Goal: Information Seeking & Learning: Check status

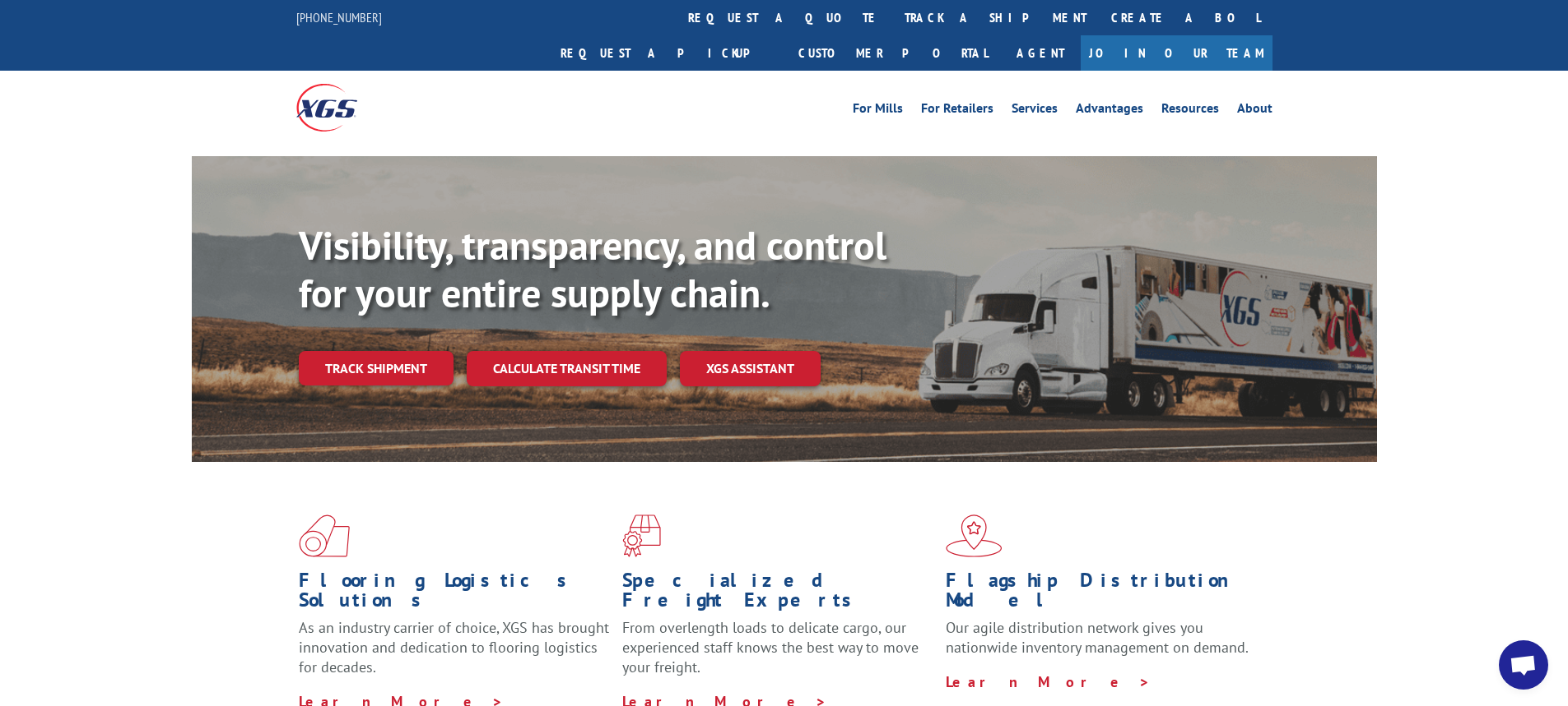
click at [350, 351] on link "Track shipment" at bounding box center [375, 369] width 154 height 35
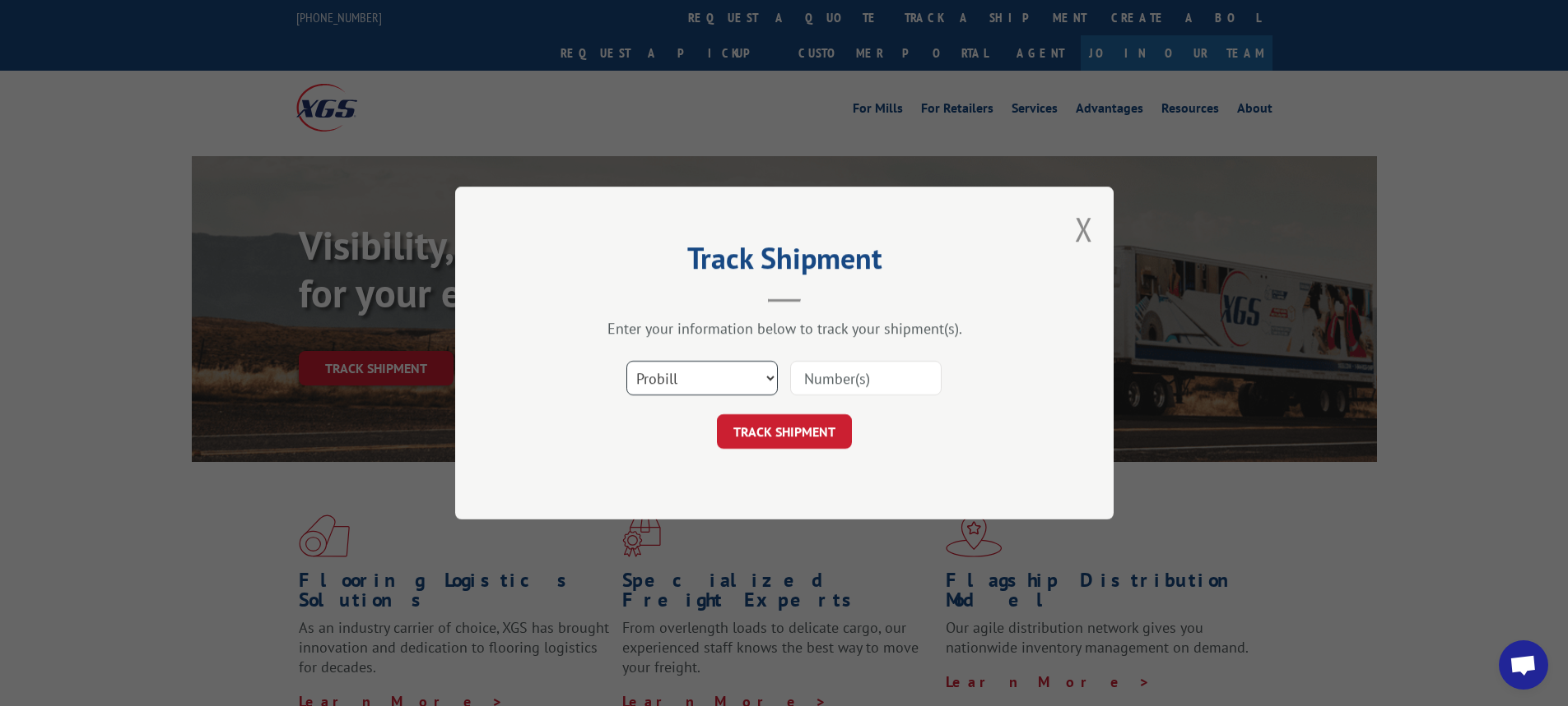
click at [770, 374] on select "Select category... Probill BOL PO" at bounding box center [702, 379] width 152 height 35
select select "bol"
click at [626, 361] on select "Select category... Probill BOL PO" at bounding box center [702, 379] width 152 height 35
click at [811, 375] on input at bounding box center [866, 379] width 152 height 35
type input "7061015"
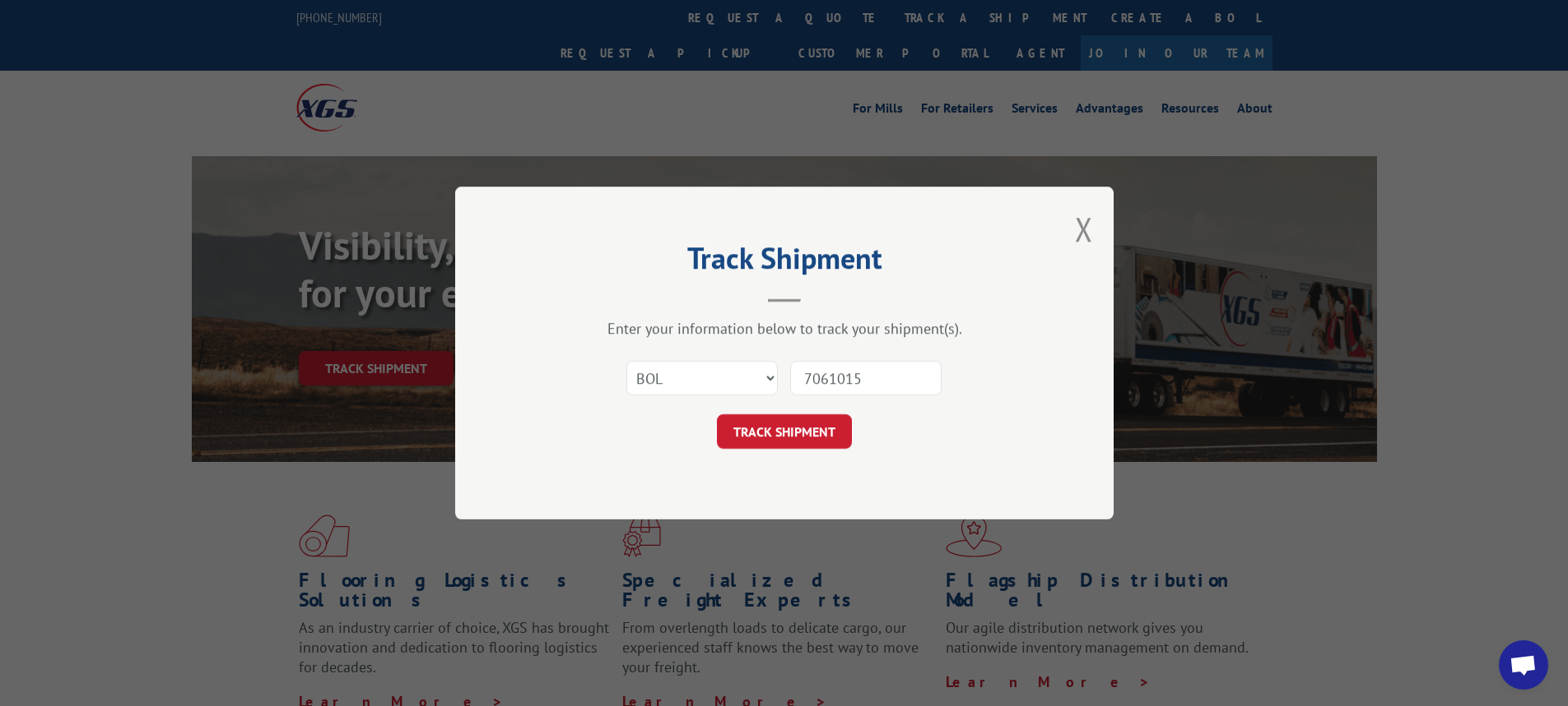
click button "TRACK SHIPMENT" at bounding box center [784, 431] width 135 height 35
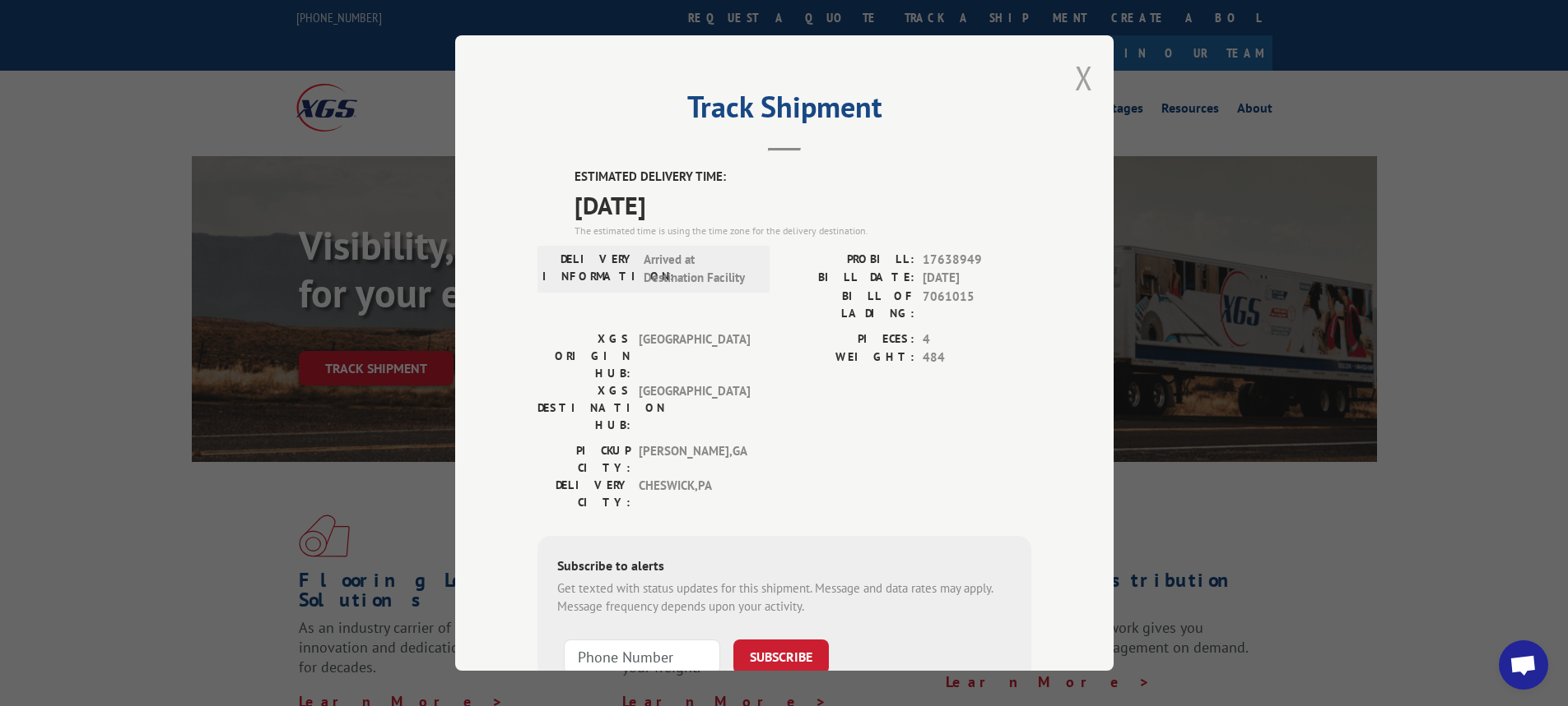
click at [1075, 57] on button "Close modal" at bounding box center [1083, 78] width 18 height 44
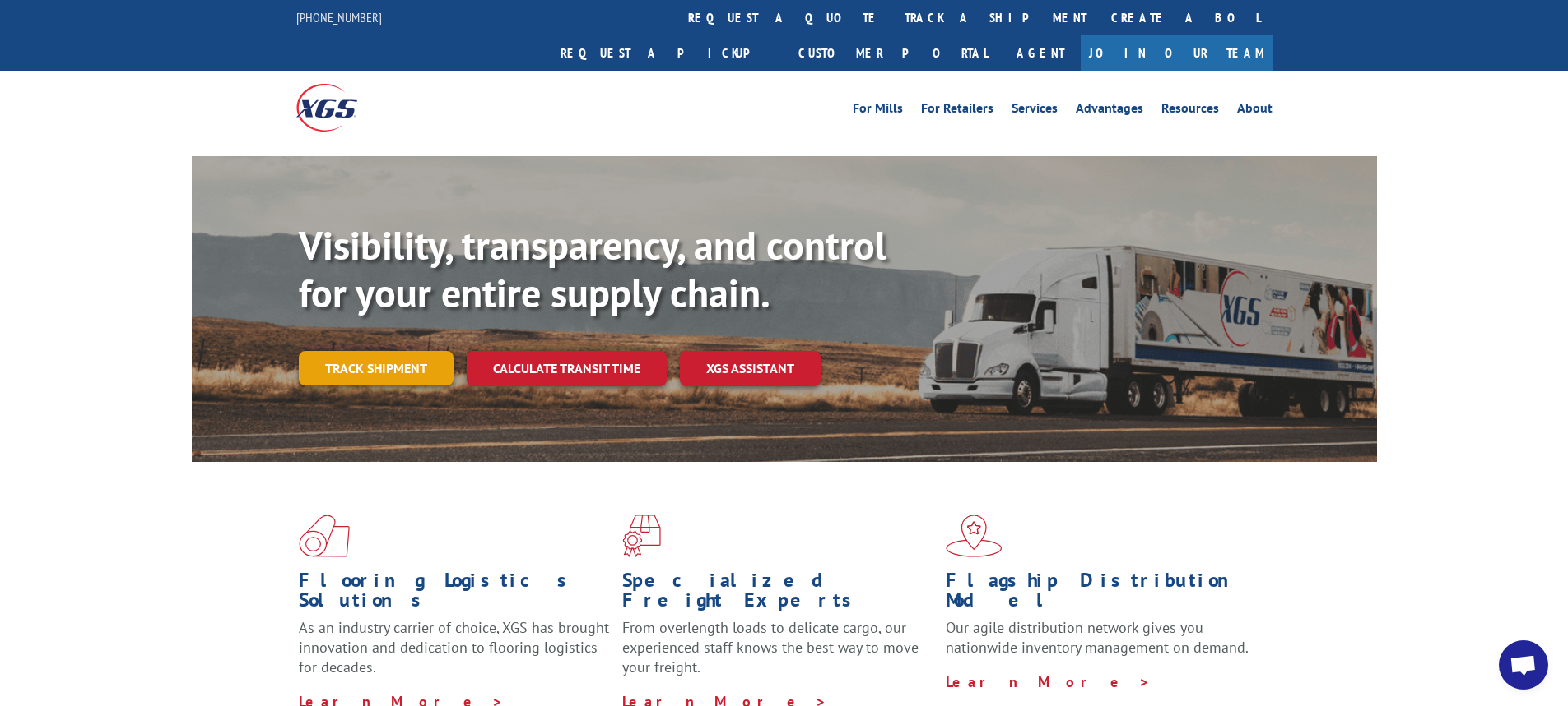
click at [393, 351] on link "Track shipment" at bounding box center [375, 369] width 154 height 35
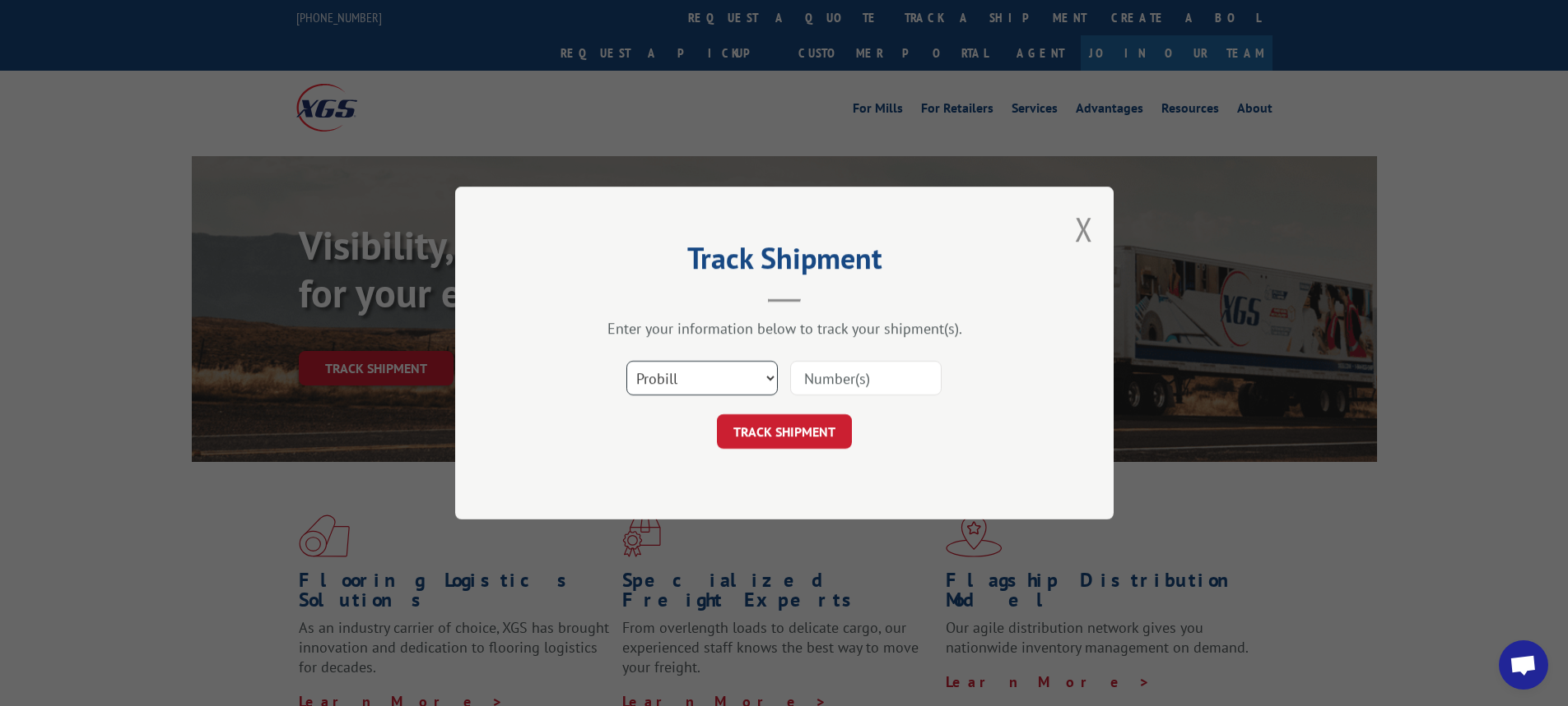
click at [768, 376] on select "Select category... Probill BOL PO" at bounding box center [702, 379] width 152 height 35
select select "bol"
click at [626, 361] on select "Select category... Probill BOL PO" at bounding box center [702, 379] width 152 height 35
click at [821, 380] on input at bounding box center [866, 379] width 152 height 35
type input "7063561"
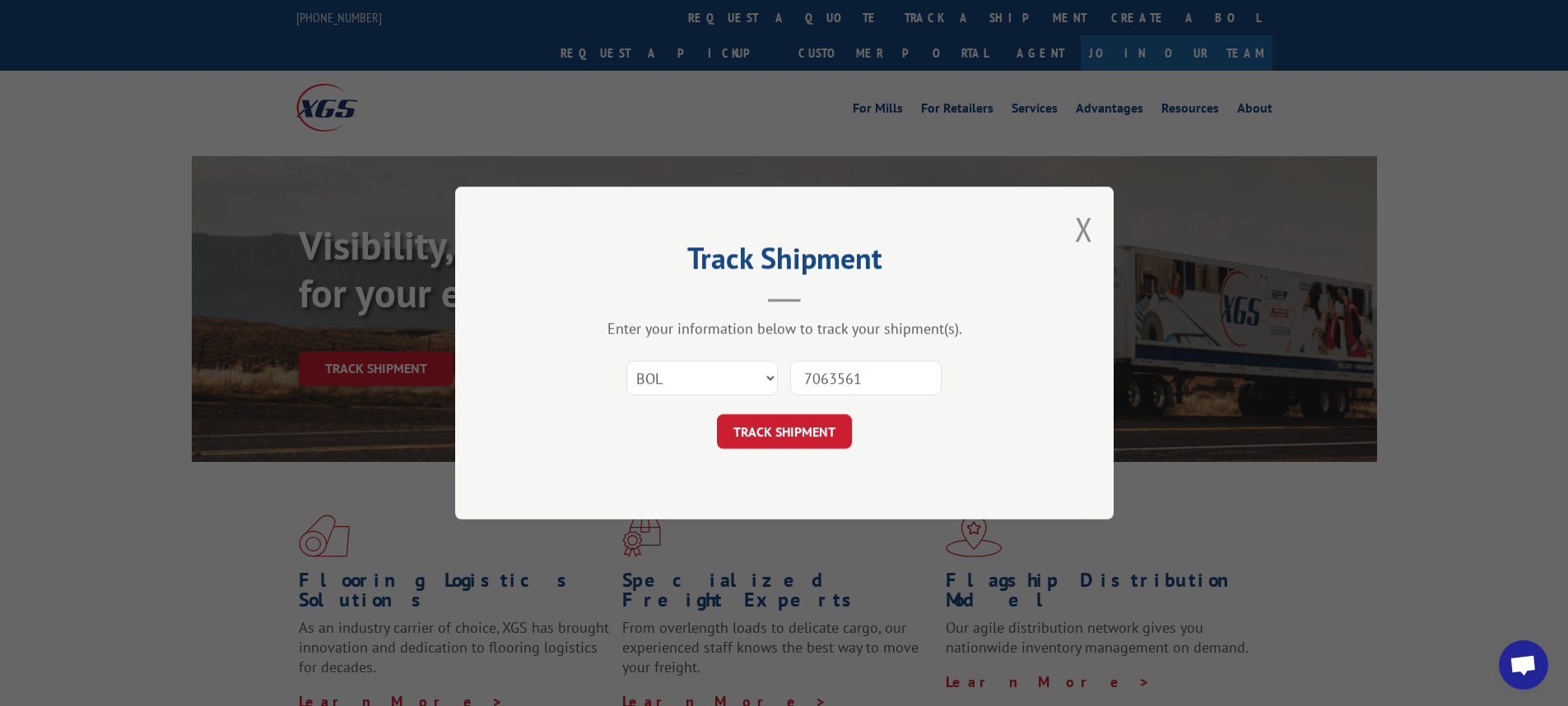
click button "TRACK SHIPMENT" at bounding box center [784, 431] width 135 height 35
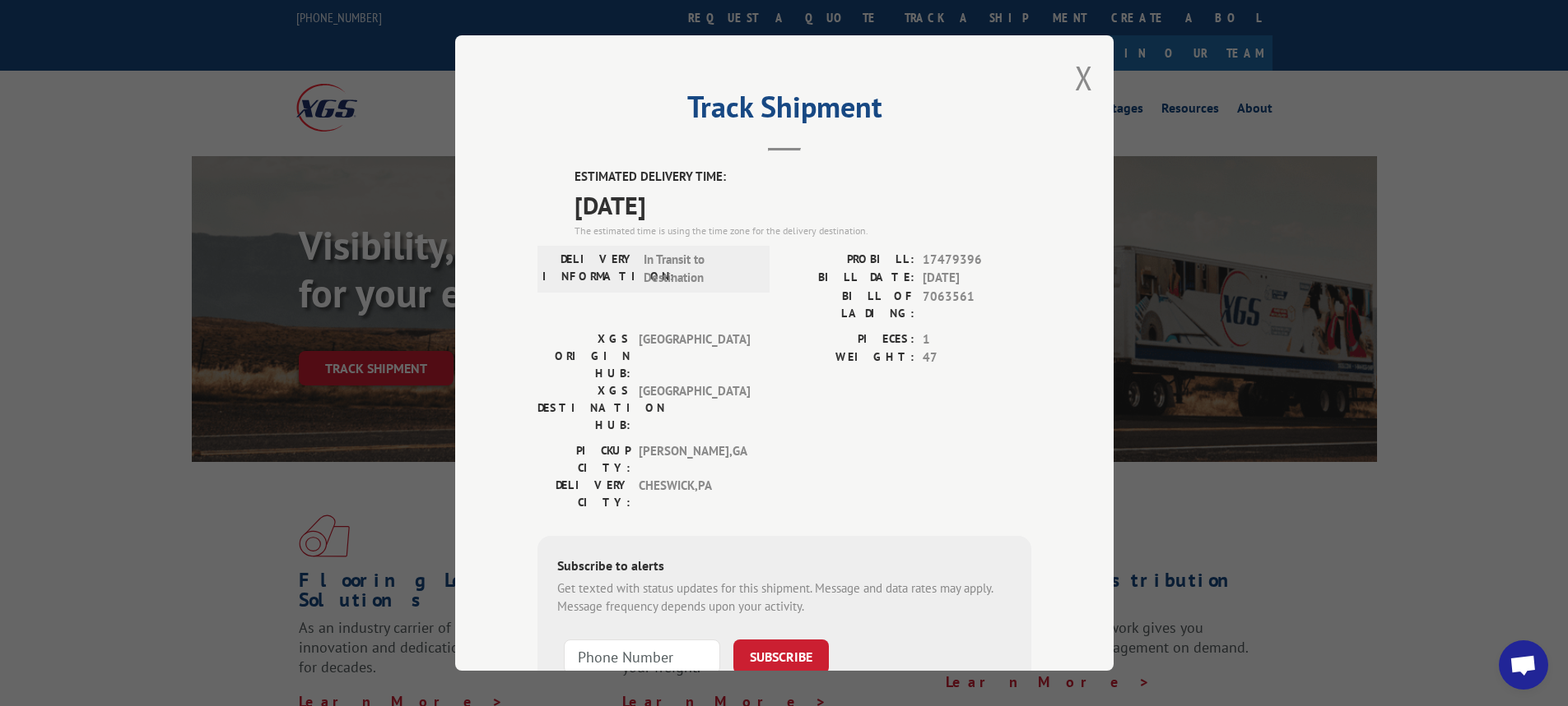
click at [1087, 82] on div "Track Shipment ESTIMATED DELIVERY TIME: [DATE] The estimated time is using the …" at bounding box center [784, 353] width 658 height 636
click at [1074, 82] on button "Close modal" at bounding box center [1083, 78] width 18 height 44
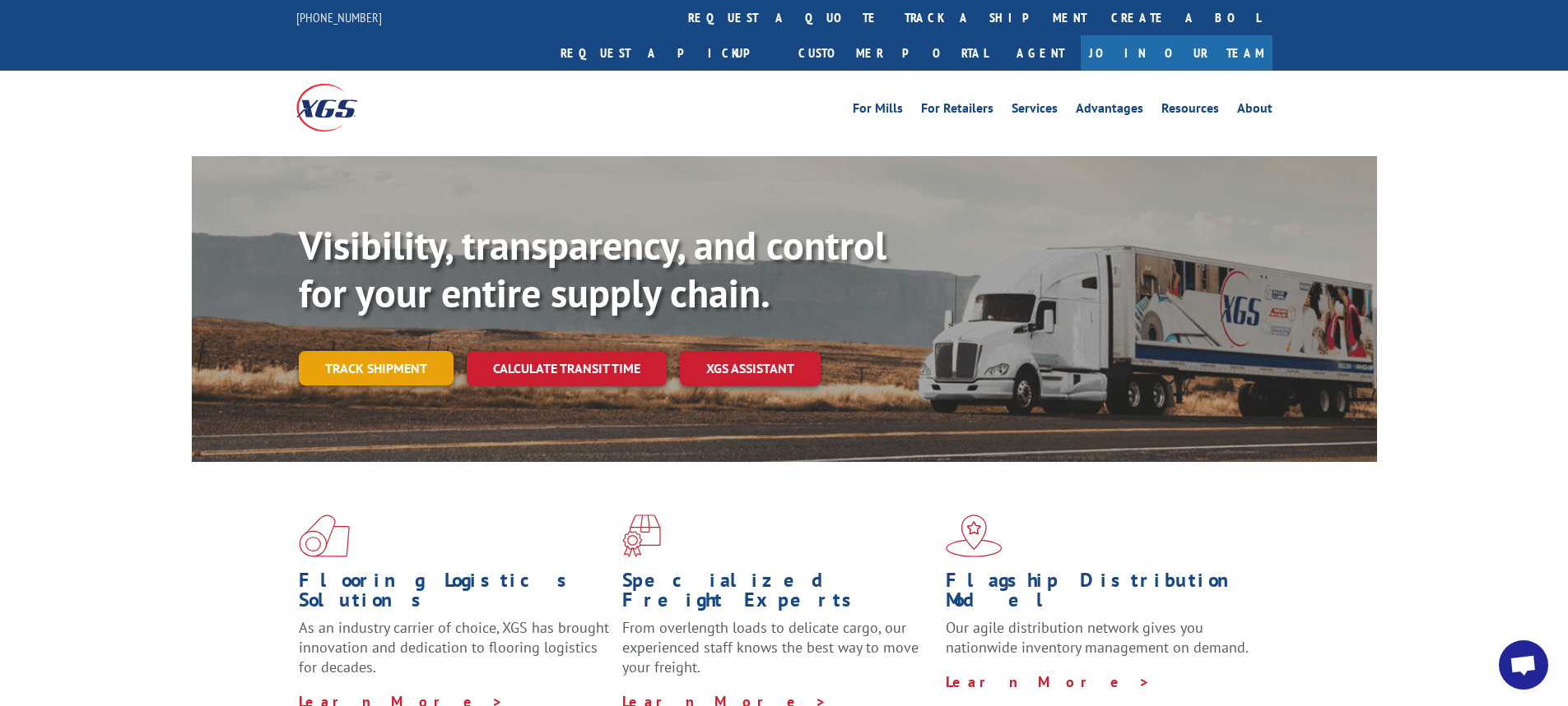
click at [380, 351] on link "Track shipment" at bounding box center [375, 369] width 154 height 35
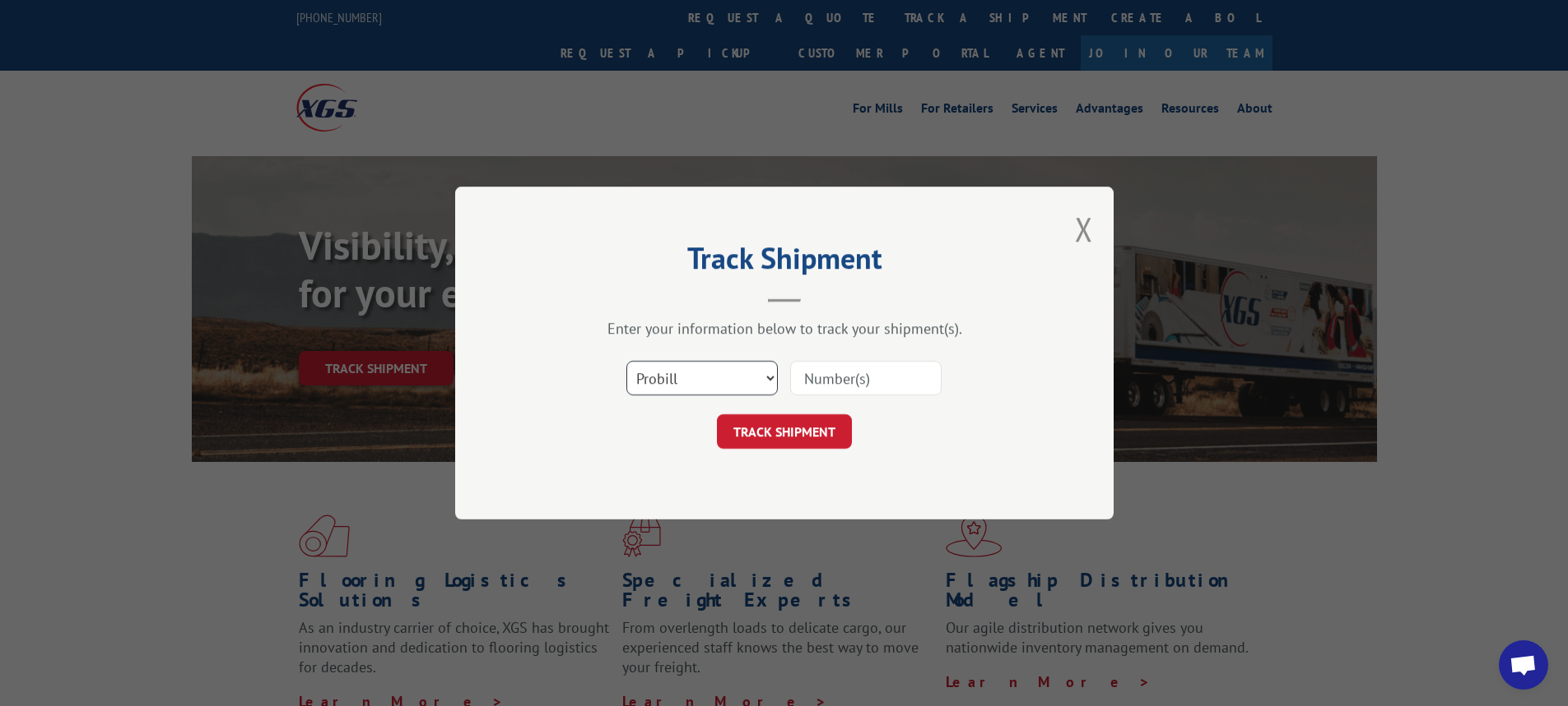
click at [768, 379] on select "Select category... Probill BOL PO" at bounding box center [702, 379] width 152 height 35
select select "bol"
click at [626, 361] on select "Select category... Probill BOL PO" at bounding box center [702, 379] width 152 height 35
click at [831, 383] on input at bounding box center [866, 379] width 152 height 35
type input "7069989"
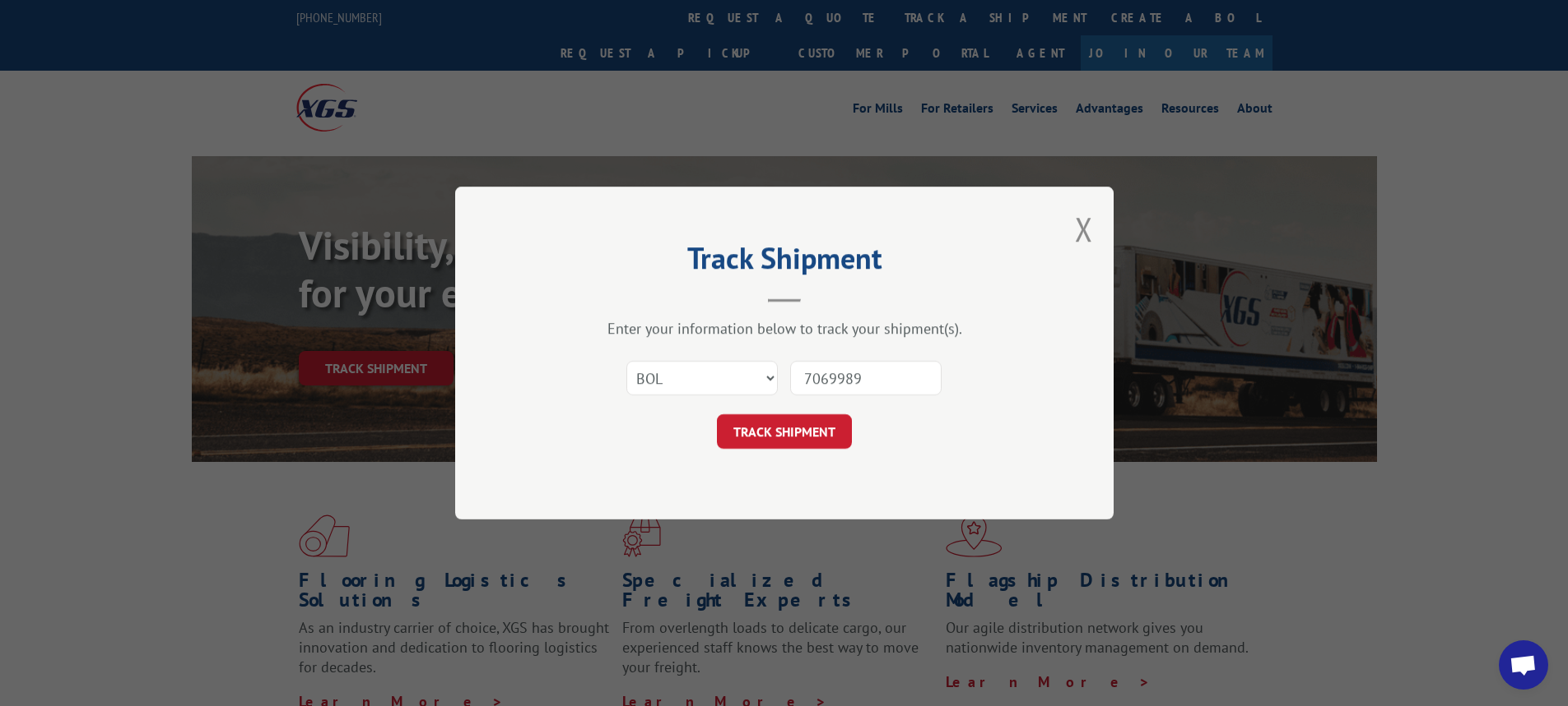
click button "TRACK SHIPMENT" at bounding box center [784, 431] width 135 height 35
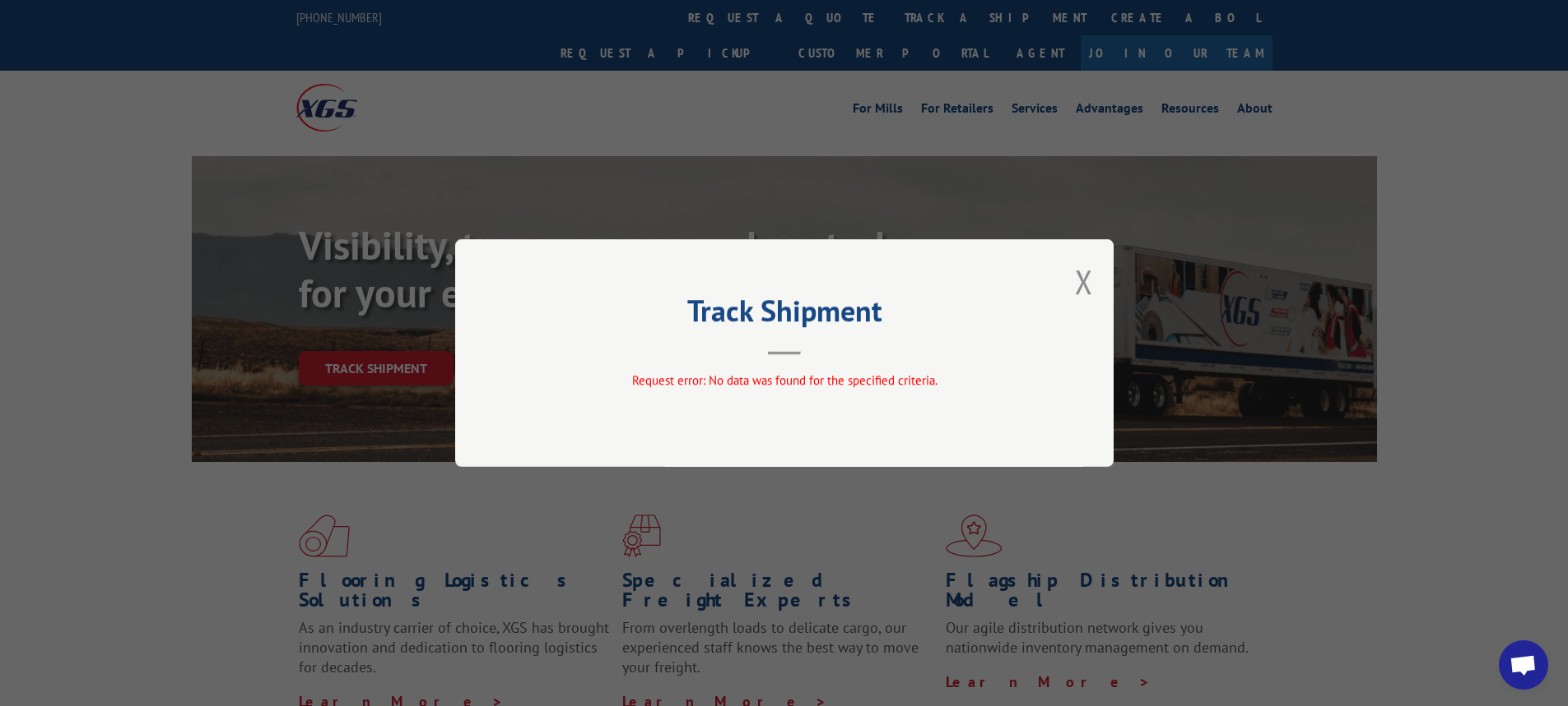
click at [1085, 278] on button "Close modal" at bounding box center [1083, 282] width 18 height 44
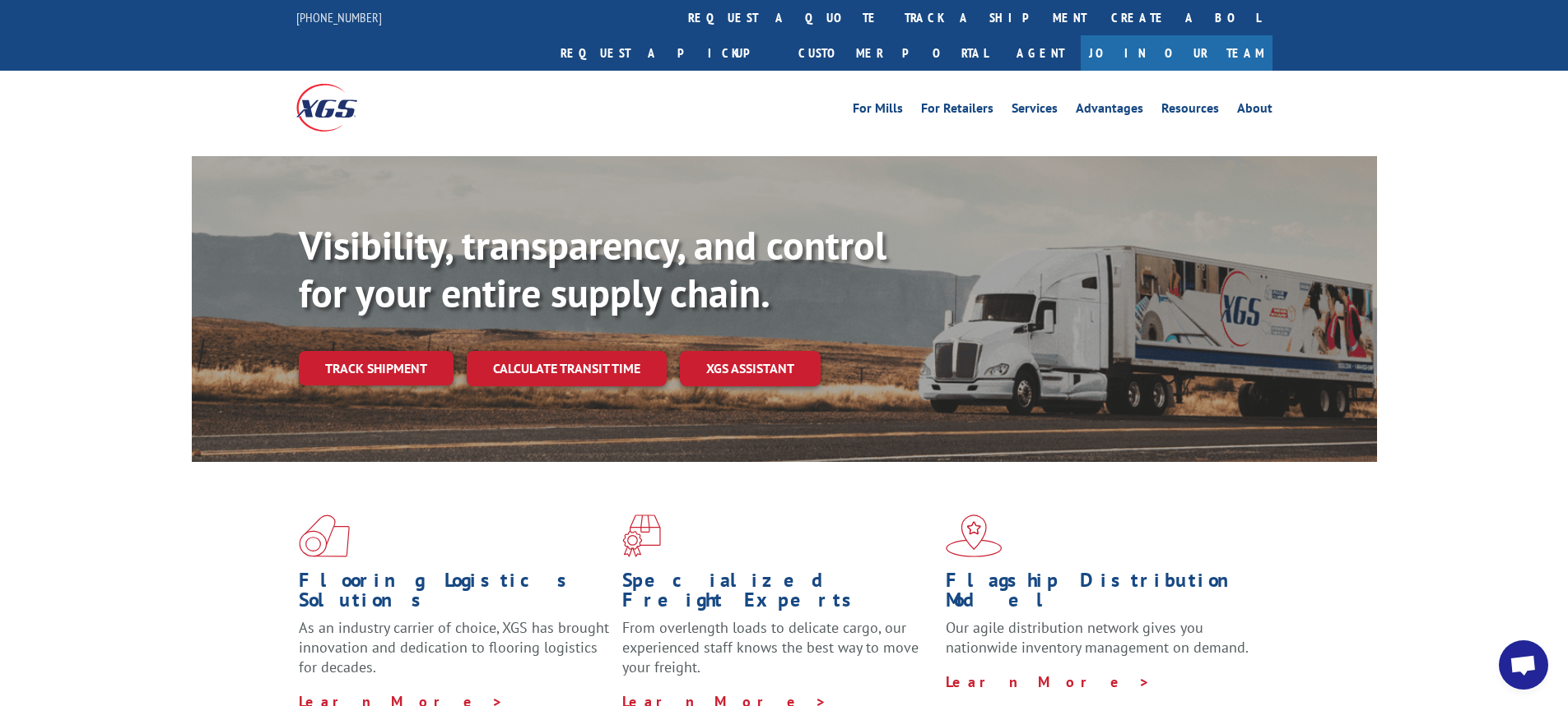
click at [382, 351] on link "Track shipment" at bounding box center [375, 369] width 154 height 35
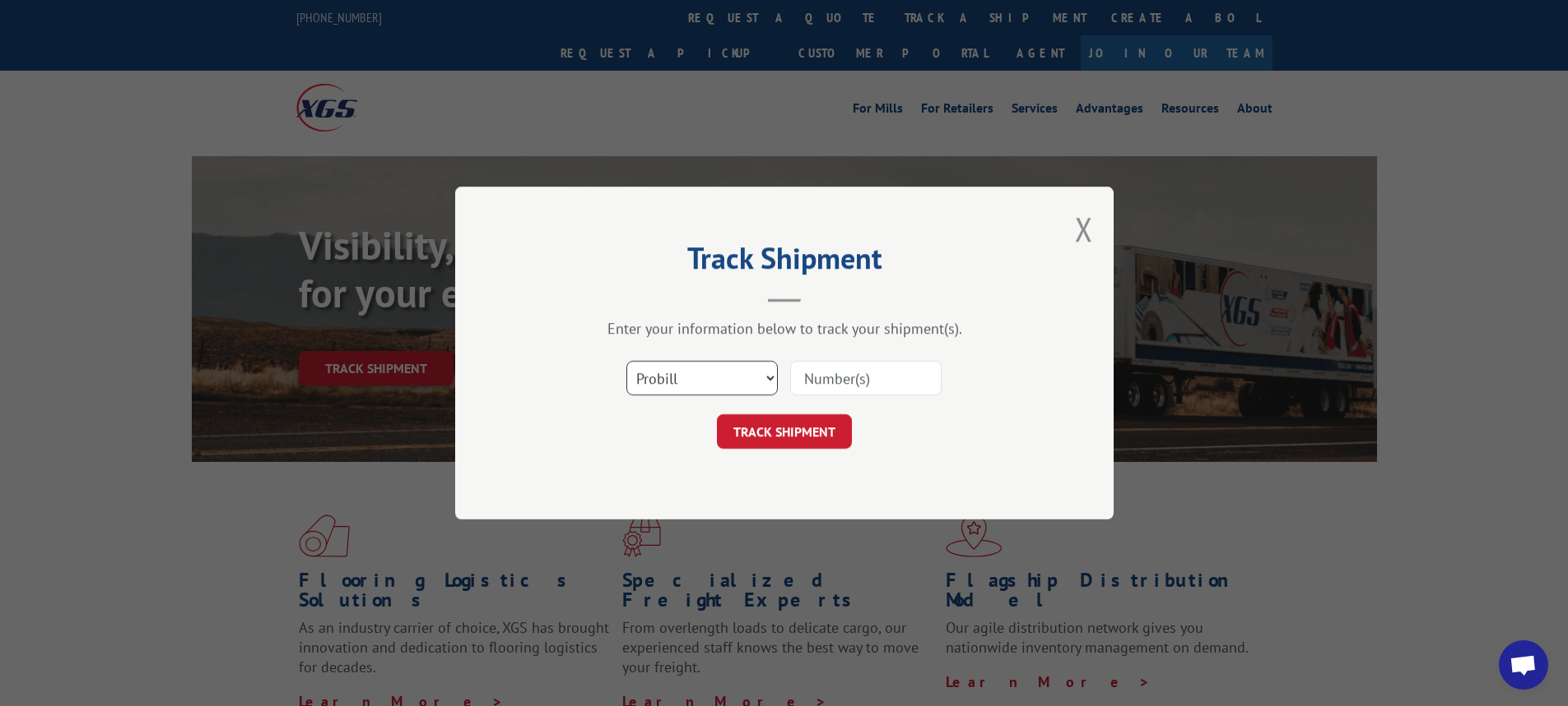
click at [771, 373] on select "Select category... Probill BOL PO" at bounding box center [702, 379] width 152 height 35
select select "bol"
click at [626, 361] on select "Select category... Probill BOL PO" at bounding box center [702, 379] width 152 height 35
click at [815, 375] on input at bounding box center [866, 379] width 152 height 35
type input "7066816"
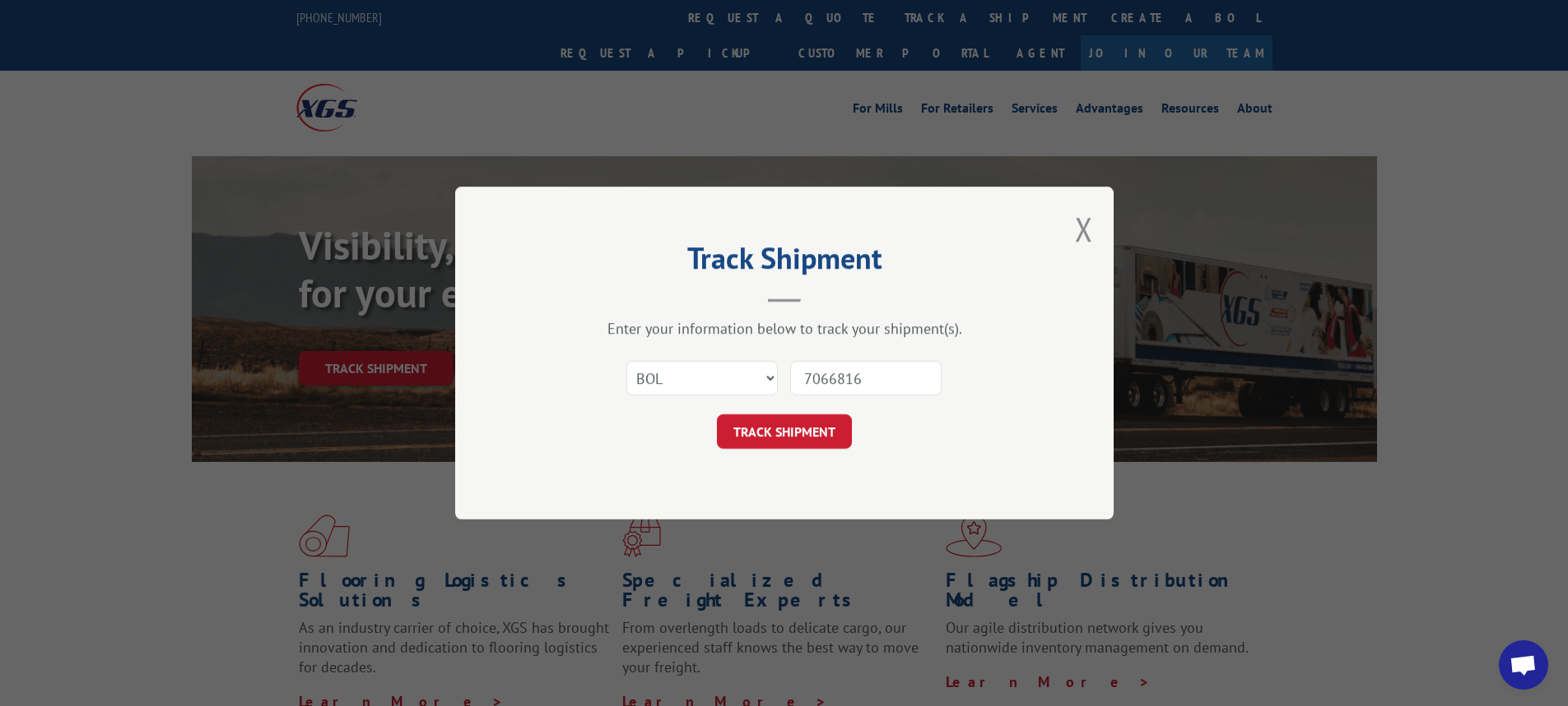
click button "TRACK SHIPMENT" at bounding box center [784, 431] width 135 height 35
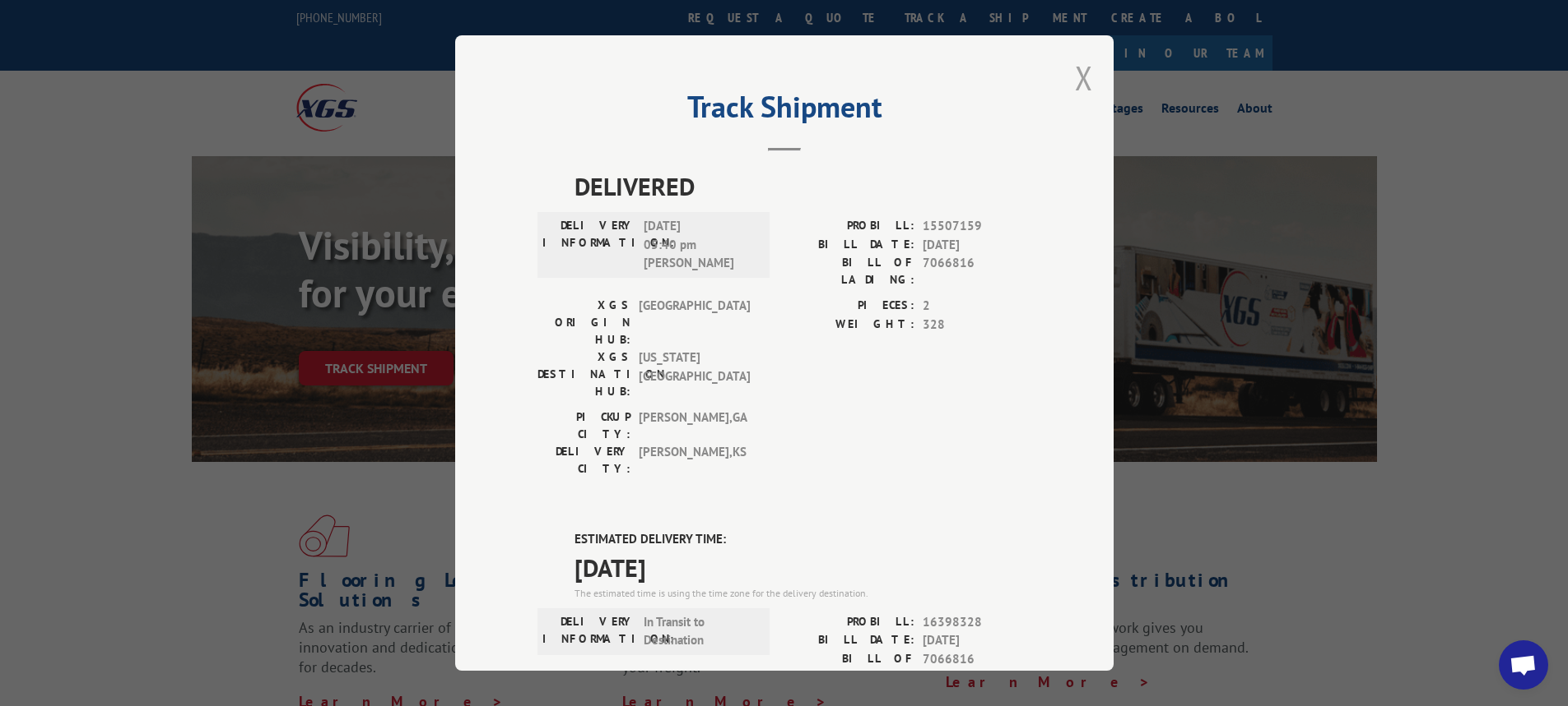
click at [1078, 66] on button "Close modal" at bounding box center [1083, 78] width 18 height 44
